Goal: Navigation & Orientation: Find specific page/section

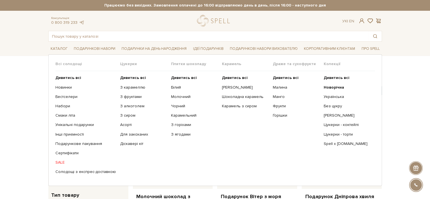
click at [184, 62] on span "Плитки шоколаду" at bounding box center [196, 63] width 51 height 5
copy div "Плитки шоколаду"
